Goal: Task Accomplishment & Management: Manage account settings

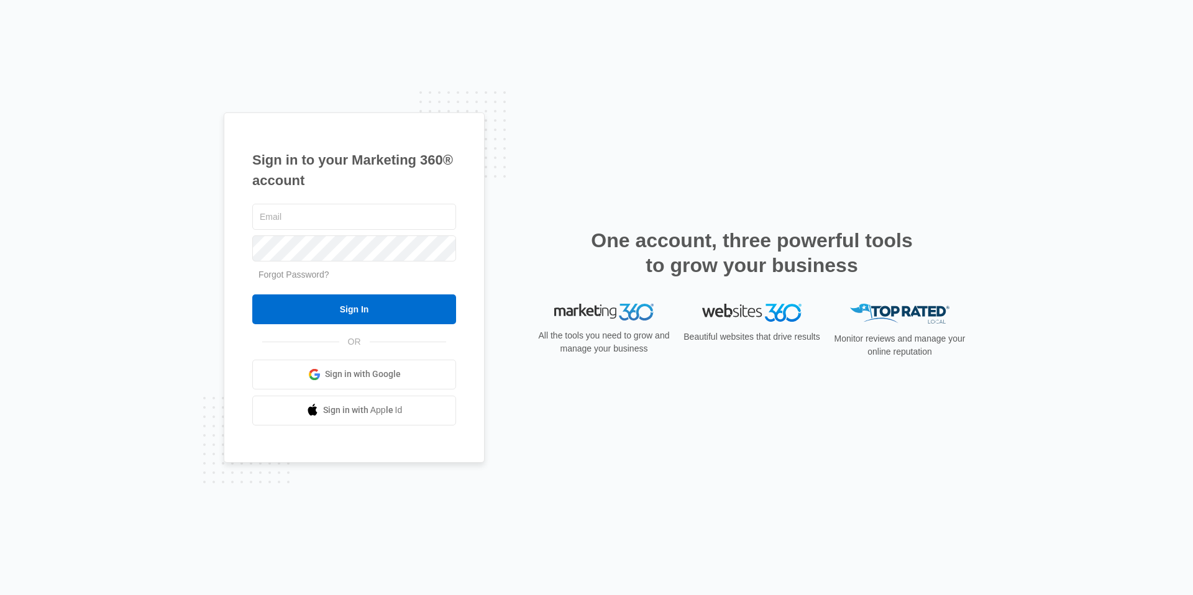
type input "[PERSON_NAME][EMAIL_ADDRESS][PERSON_NAME][DOMAIN_NAME]"
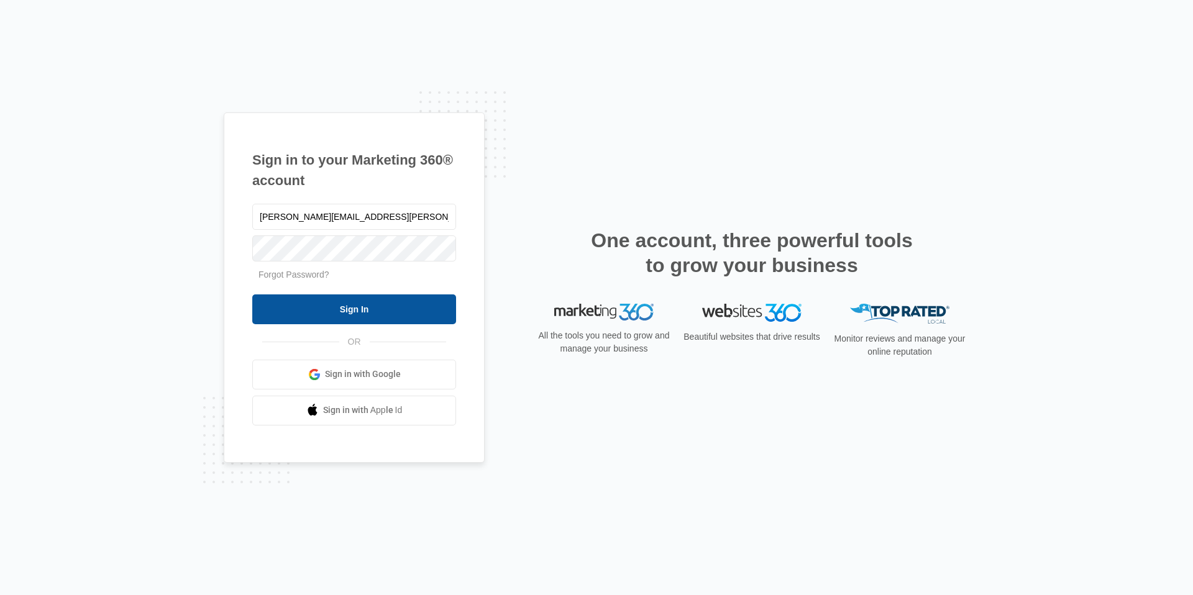
click at [351, 307] on input "Sign In" at bounding box center [354, 310] width 204 height 30
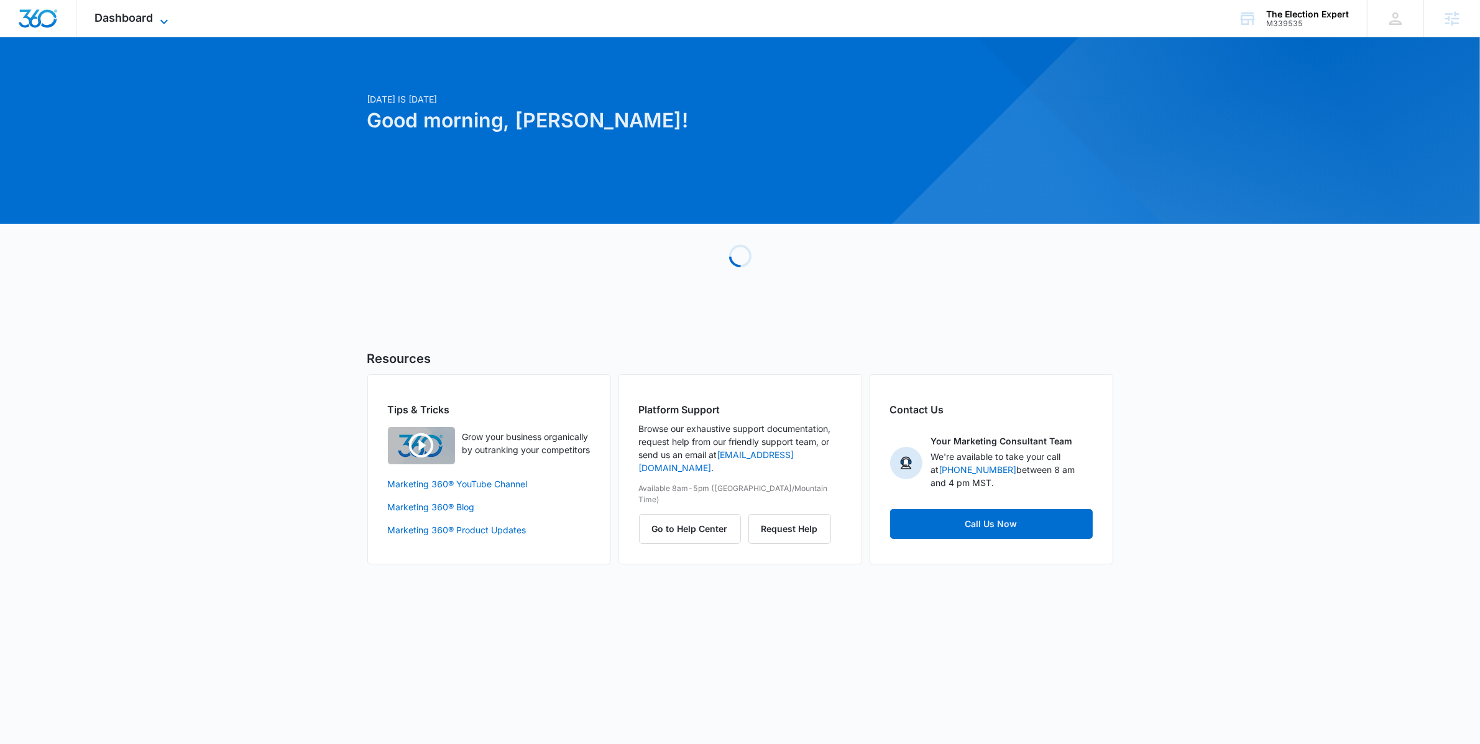
click at [108, 21] on span "Dashboard" at bounding box center [124, 17] width 58 height 13
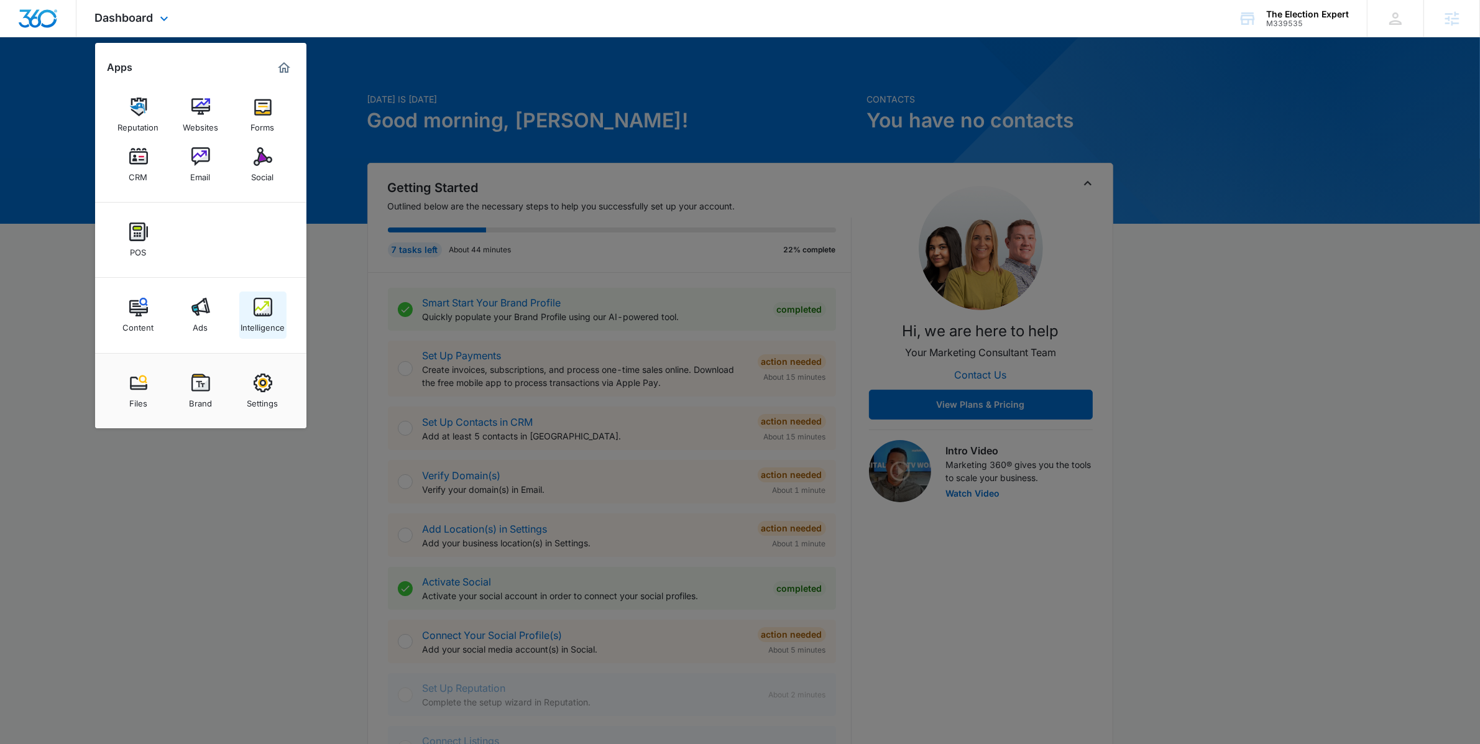
click at [264, 305] on img at bounding box center [263, 307] width 19 height 19
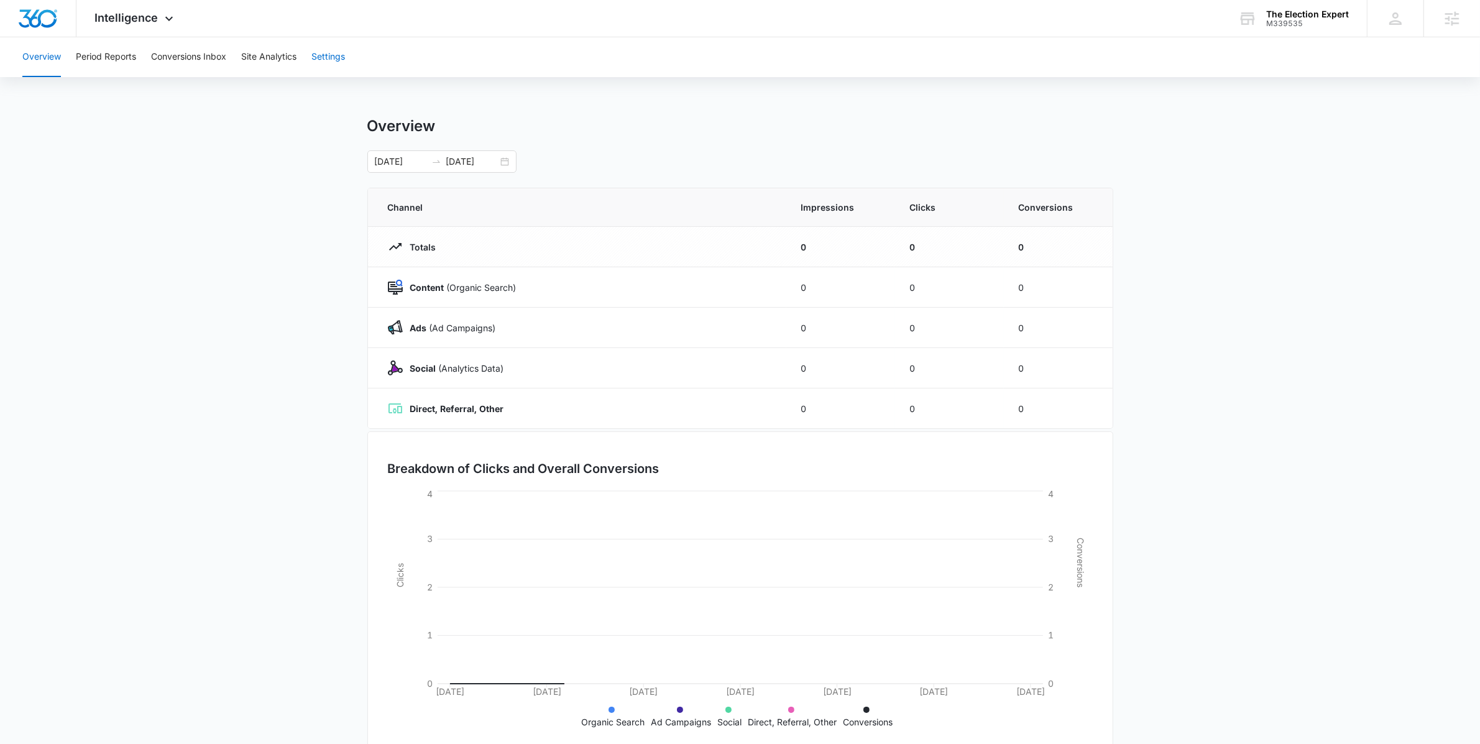
click at [323, 52] on button "Settings" at bounding box center [328, 57] width 34 height 40
